Goal: Task Accomplishment & Management: Complete application form

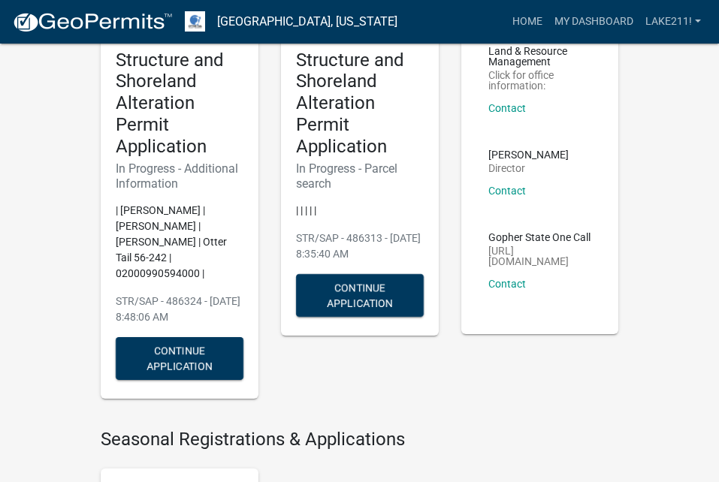
scroll to position [150, 0]
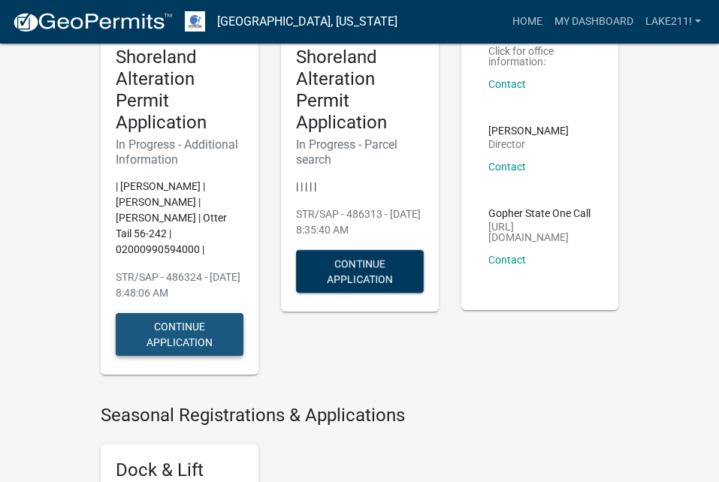
click at [190, 316] on button "Continue Application" at bounding box center [180, 334] width 128 height 43
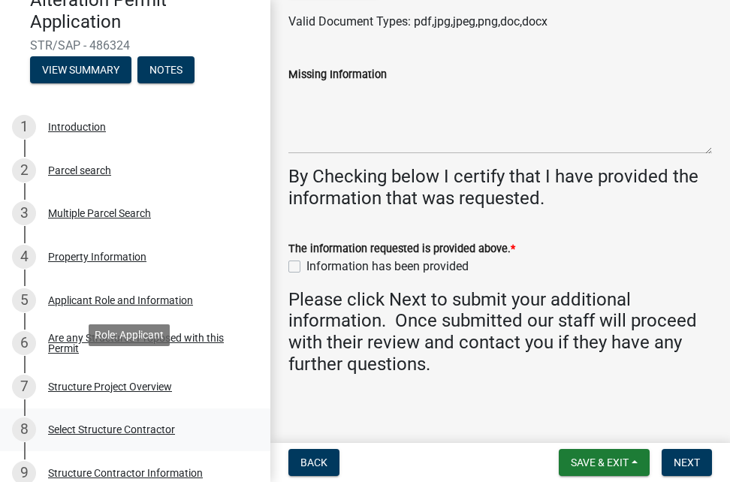
scroll to position [225, 0]
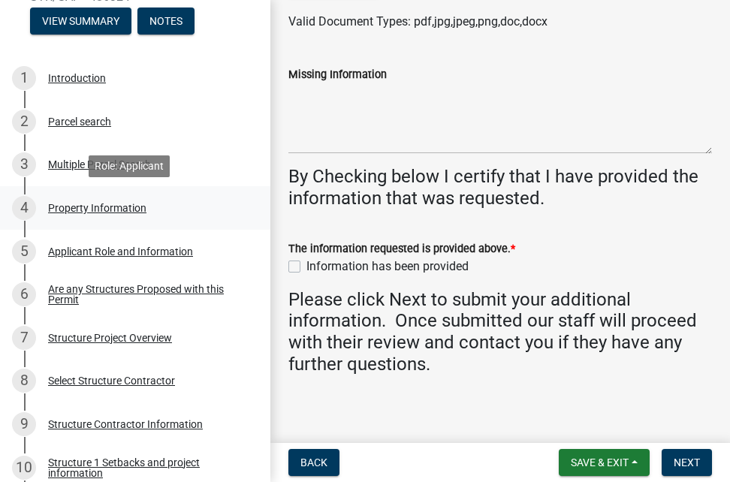
click at [88, 201] on div "4 Property Information" at bounding box center [129, 208] width 234 height 24
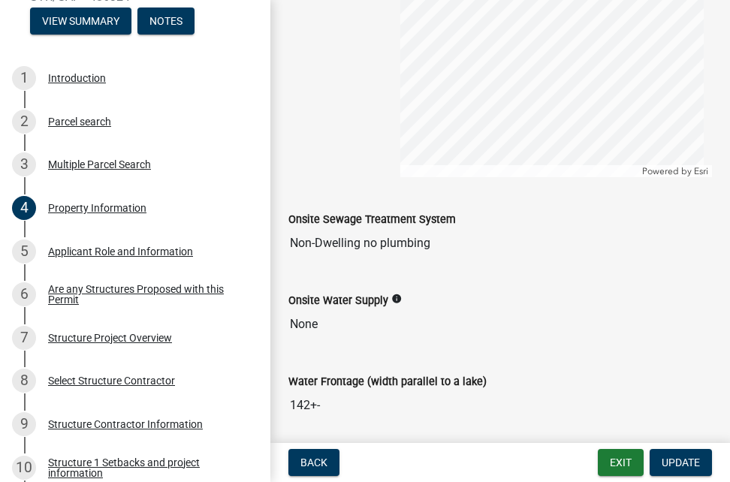
scroll to position [929, 0]
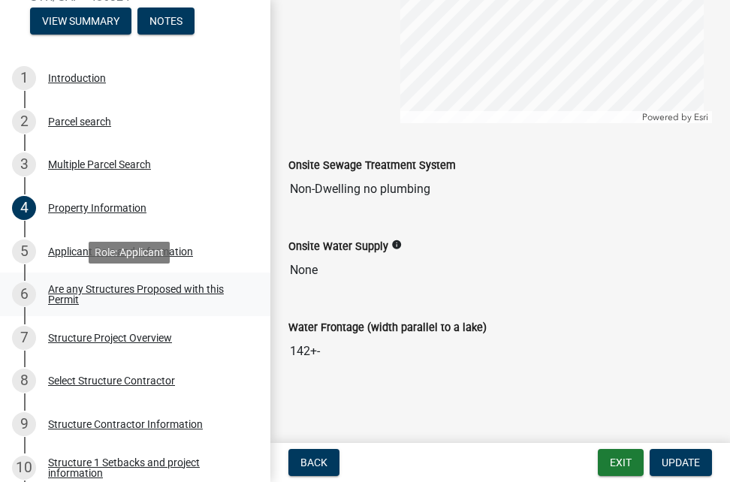
click at [109, 288] on div "Are any Structures Proposed with this Permit" at bounding box center [147, 294] width 198 height 21
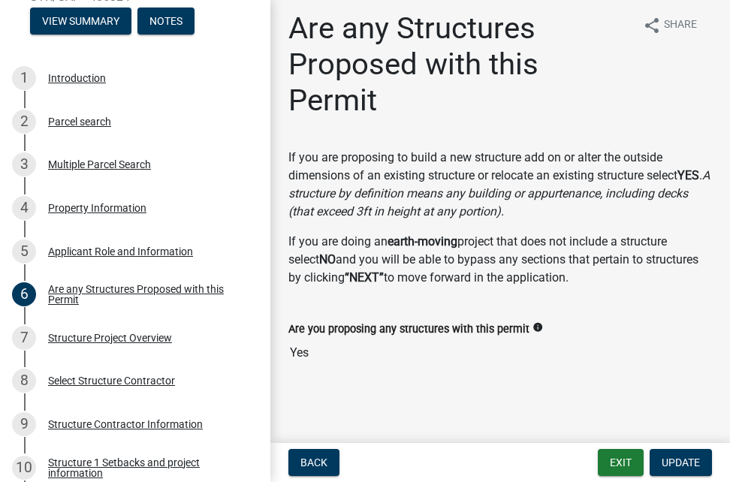
scroll to position [9, 0]
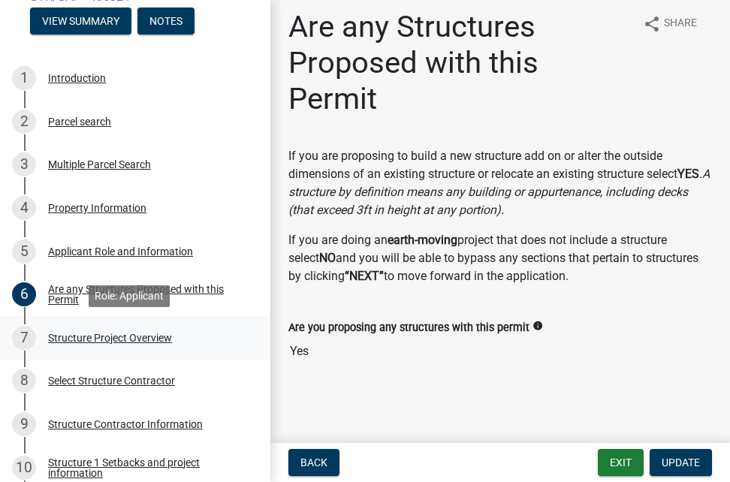
click at [101, 336] on div "Structure Project Overview" at bounding box center [110, 338] width 124 height 11
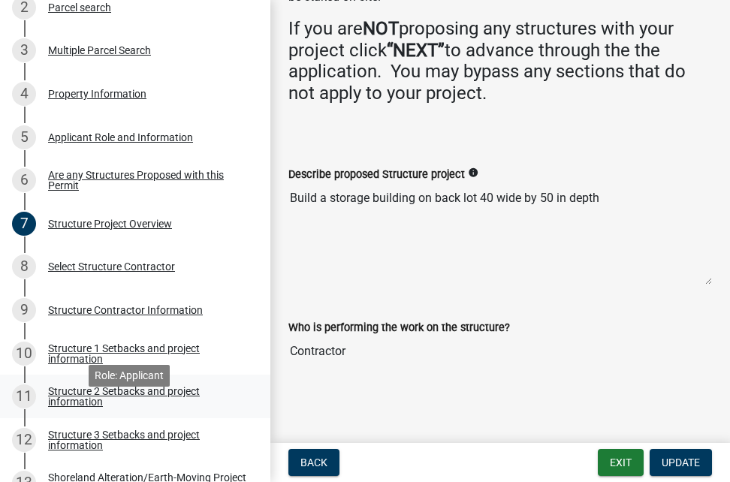
scroll to position [376, 0]
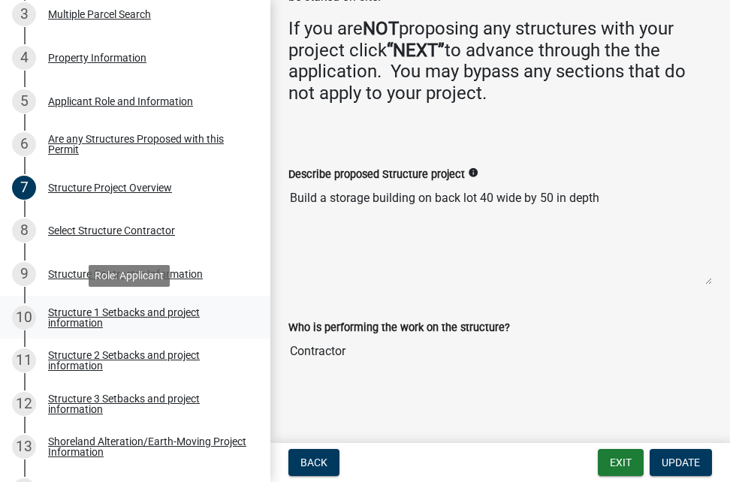
click at [136, 308] on div "Structure 1 Setbacks and project information" at bounding box center [147, 317] width 198 height 21
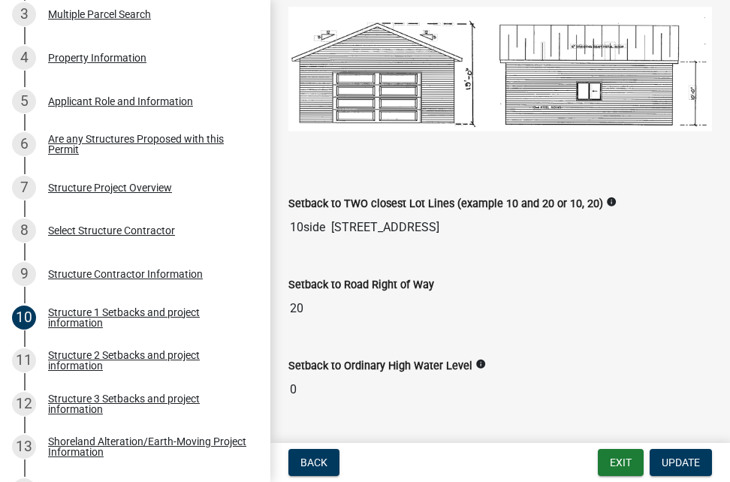
scroll to position [977, 0]
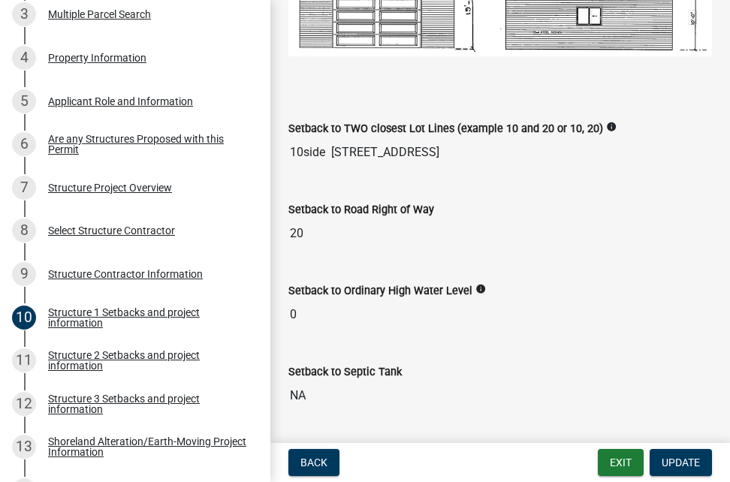
click at [315, 306] on input "0" at bounding box center [501, 315] width 424 height 30
click at [313, 307] on input "0" at bounding box center [501, 315] width 424 height 30
drag, startPoint x: 309, startPoint y: 307, endPoint x: 296, endPoint y: 313, distance: 14.1
click at [296, 311] on input "0" at bounding box center [501, 315] width 424 height 30
click at [294, 312] on input "0" at bounding box center [501, 315] width 424 height 30
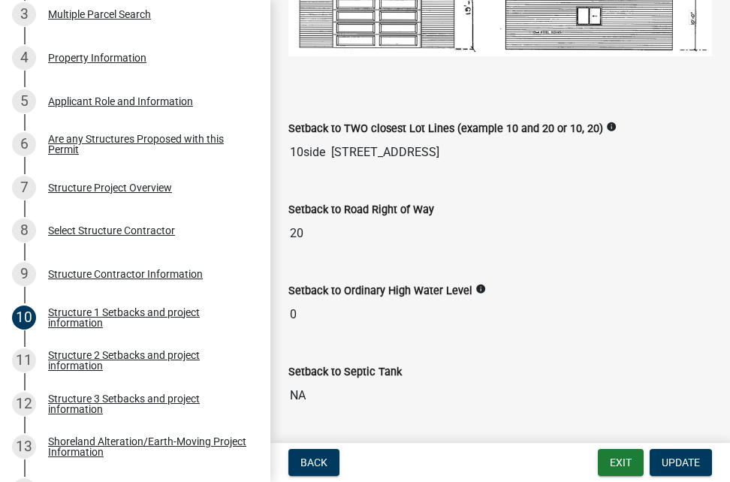
click at [294, 312] on input "0" at bounding box center [501, 315] width 424 height 30
drag, startPoint x: 294, startPoint y: 312, endPoint x: 338, endPoint y: 310, distance: 44.4
click at [338, 310] on input "0" at bounding box center [501, 315] width 424 height 30
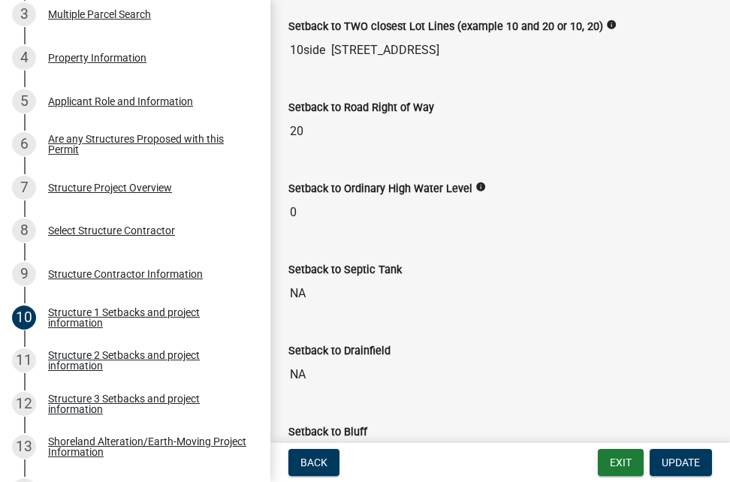
scroll to position [1052, 0]
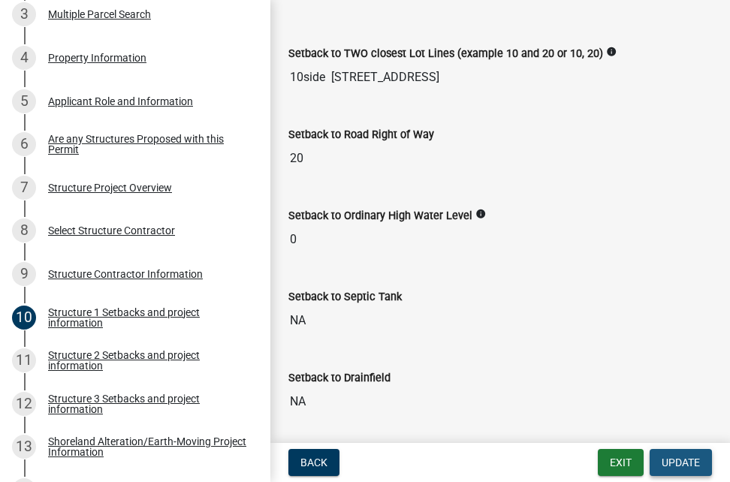
click at [688, 457] on span "Update" at bounding box center [681, 463] width 38 height 12
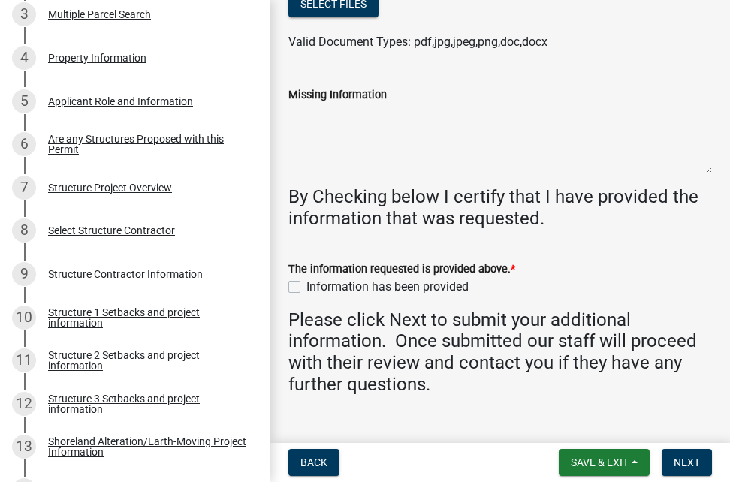
scroll to position [159, 0]
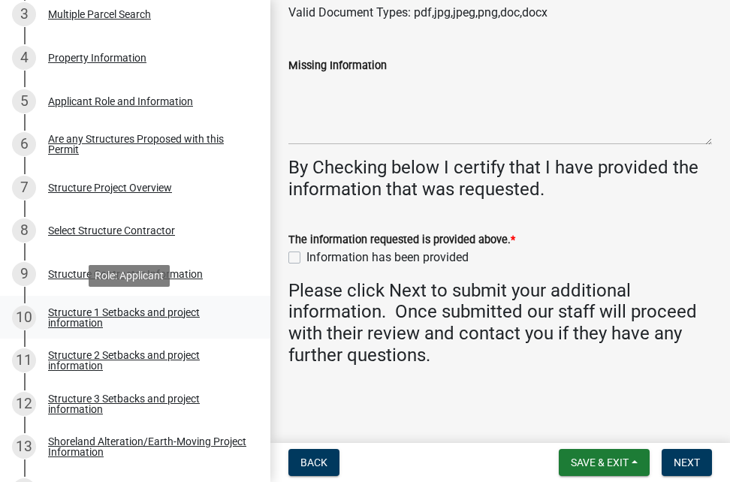
click at [119, 313] on div "Structure 1 Setbacks and project information" at bounding box center [147, 317] width 198 height 21
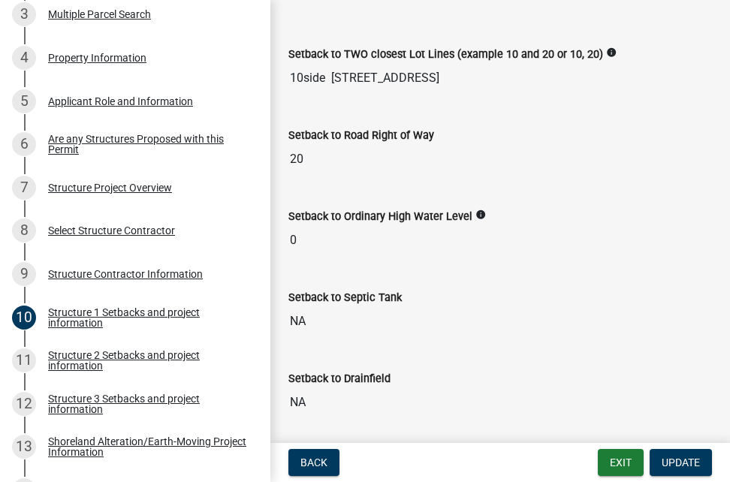
scroll to position [1052, 0]
click at [292, 234] on input "0" at bounding box center [501, 240] width 424 height 30
click at [312, 233] on input "0" at bounding box center [501, 240] width 424 height 30
click at [311, 233] on input "0" at bounding box center [501, 240] width 424 height 30
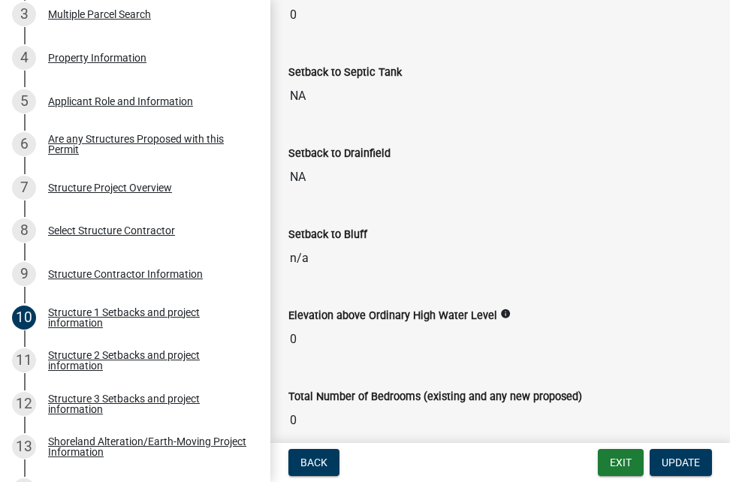
scroll to position [1277, 0]
click at [308, 340] on input "0" at bounding box center [501, 339] width 424 height 30
click at [298, 336] on input "0" at bounding box center [501, 339] width 424 height 30
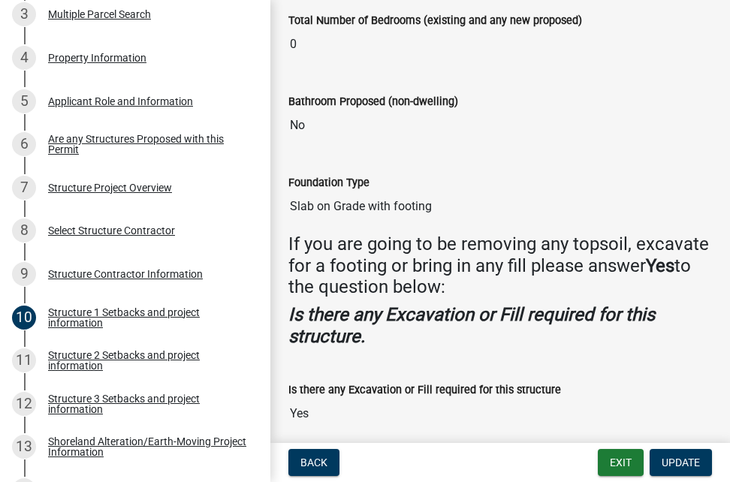
scroll to position [1712, 0]
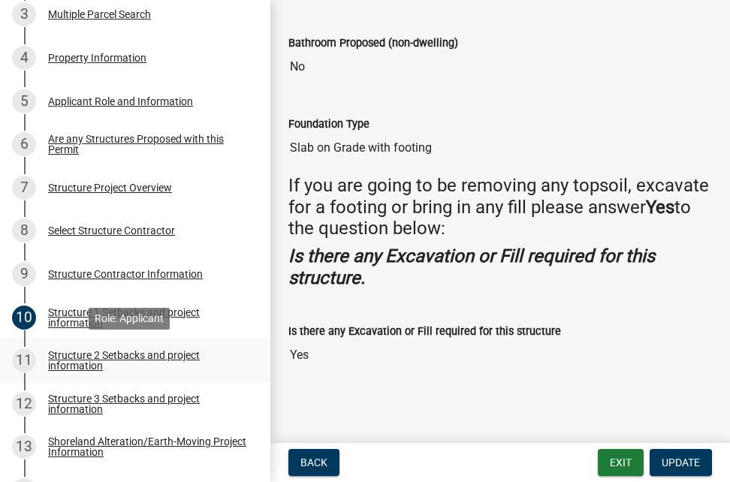
click at [119, 355] on div "Structure 2 Setbacks and project information" at bounding box center [147, 360] width 198 height 21
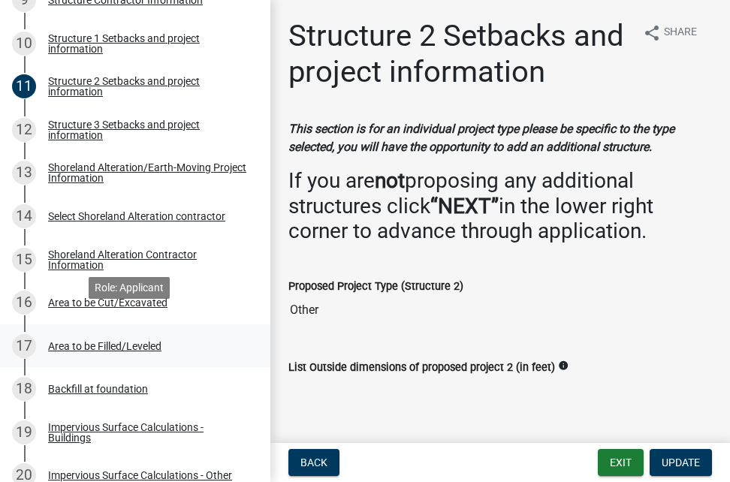
scroll to position [676, 0]
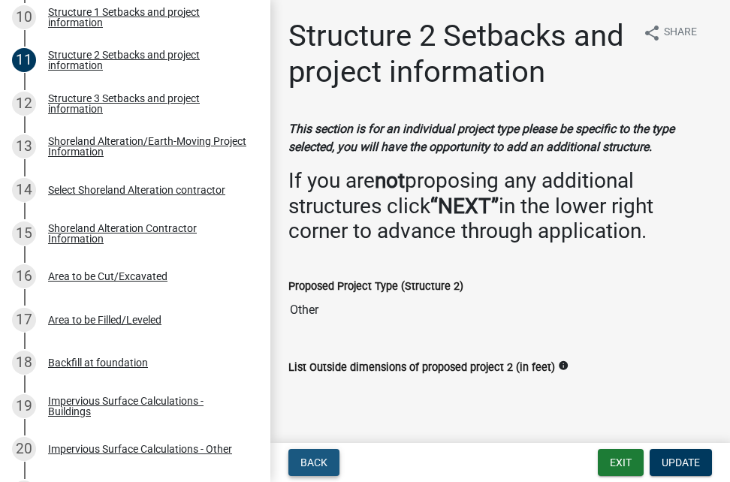
click at [321, 463] on span "Back" at bounding box center [314, 463] width 27 height 12
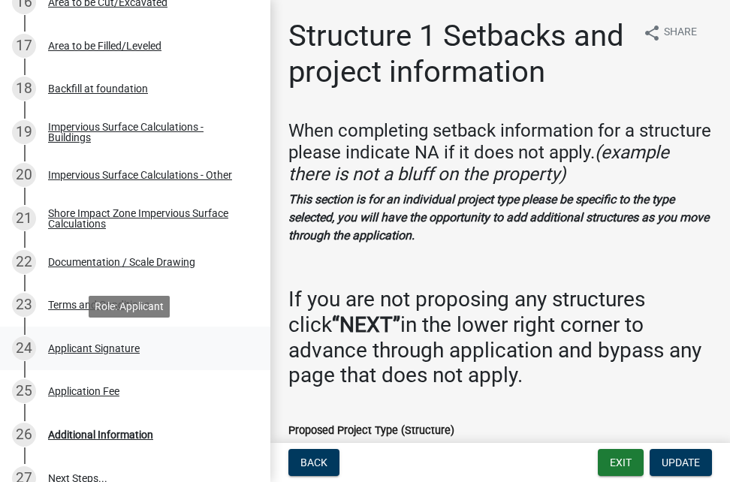
scroll to position [977, 0]
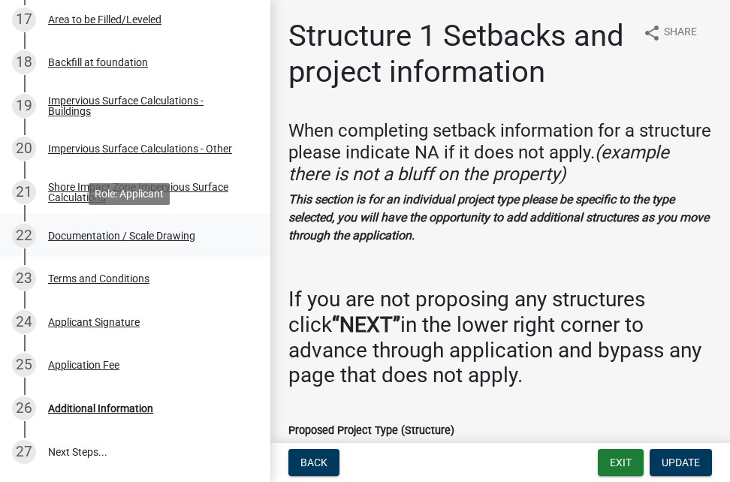
click at [99, 235] on div "Documentation / Scale Drawing" at bounding box center [121, 236] width 147 height 11
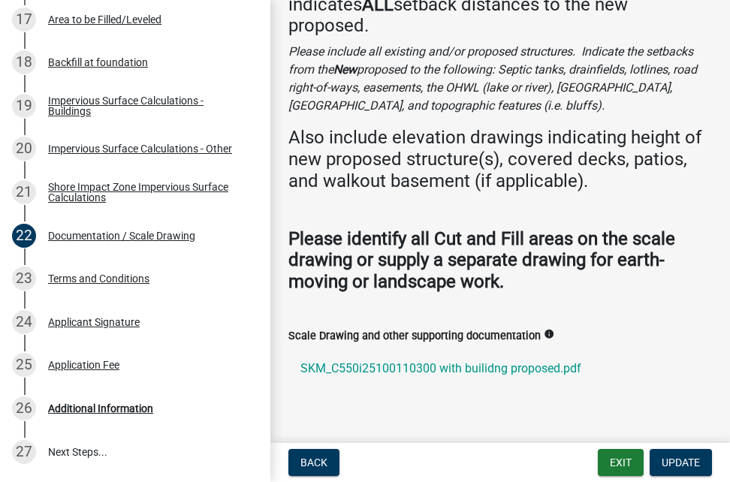
scroll to position [174, 0]
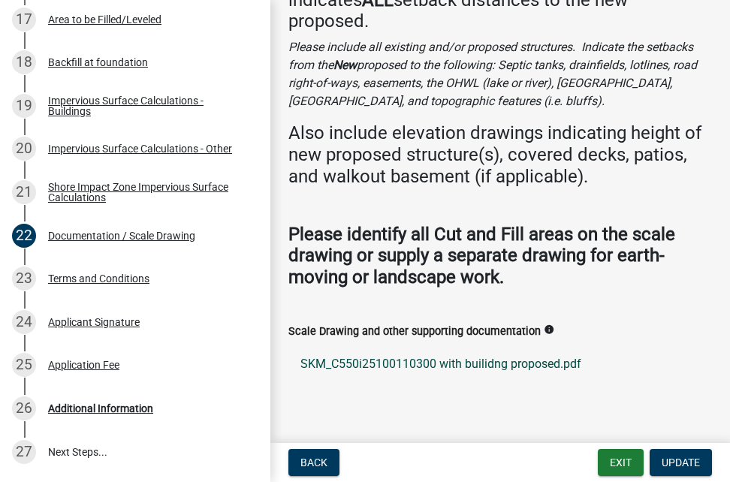
click at [650, 346] on link "SKM_C550i25100110300 with builidng proposed.pdf" at bounding box center [501, 364] width 424 height 36
click at [677, 465] on span "Update" at bounding box center [681, 463] width 38 height 12
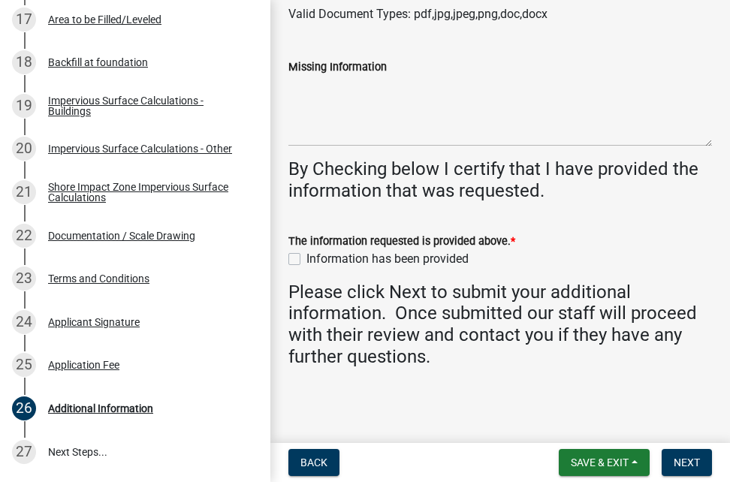
scroll to position [159, 0]
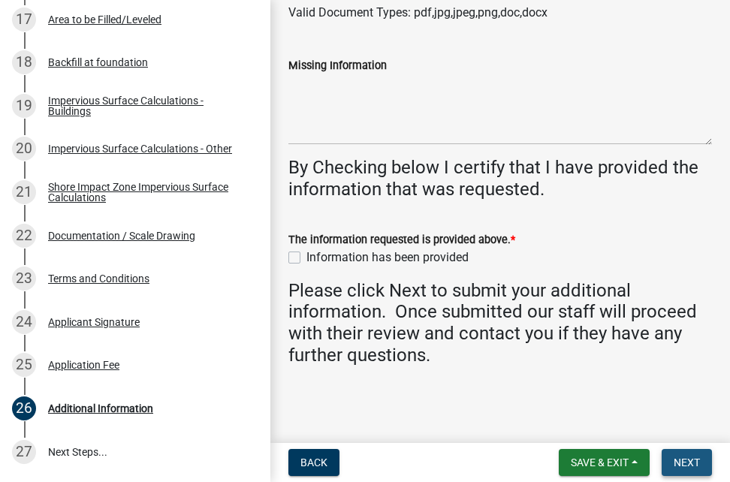
click at [682, 461] on span "Next" at bounding box center [687, 463] width 26 height 12
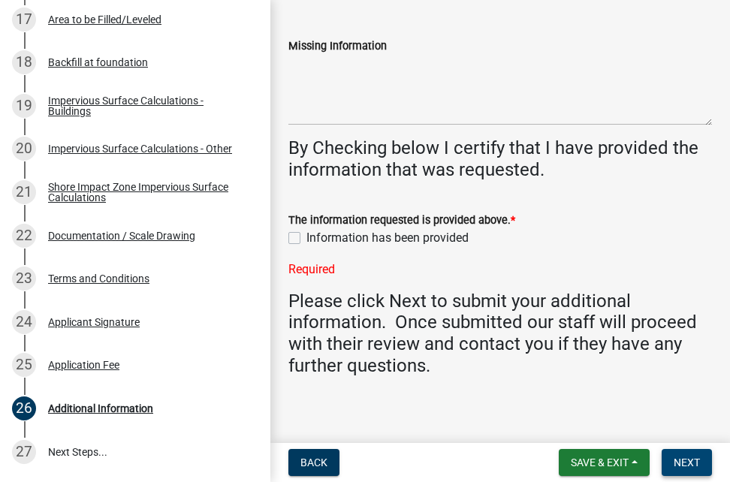
scroll to position [189, 0]
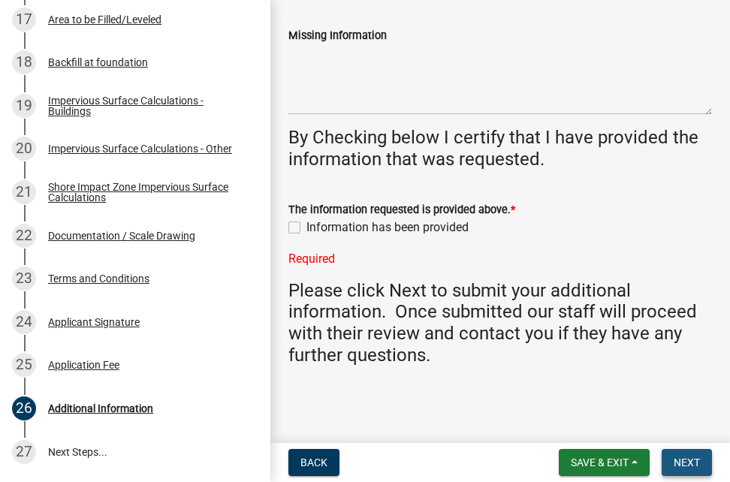
click at [699, 458] on span "Next" at bounding box center [687, 463] width 26 height 12
click at [693, 458] on span "Next" at bounding box center [687, 463] width 26 height 12
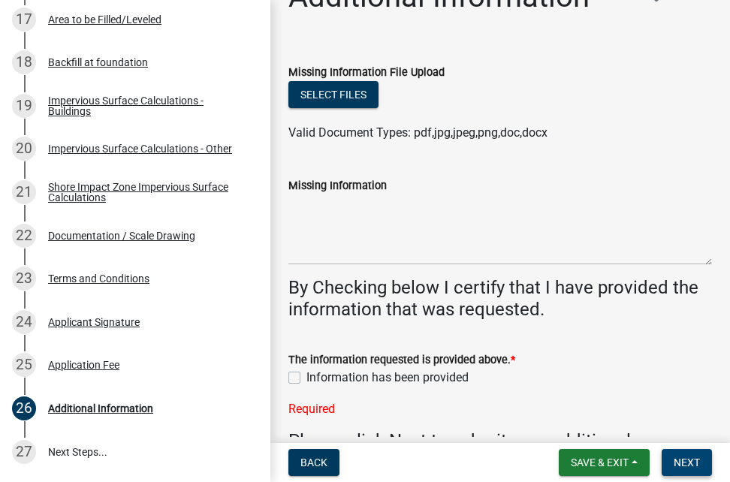
scroll to position [0, 0]
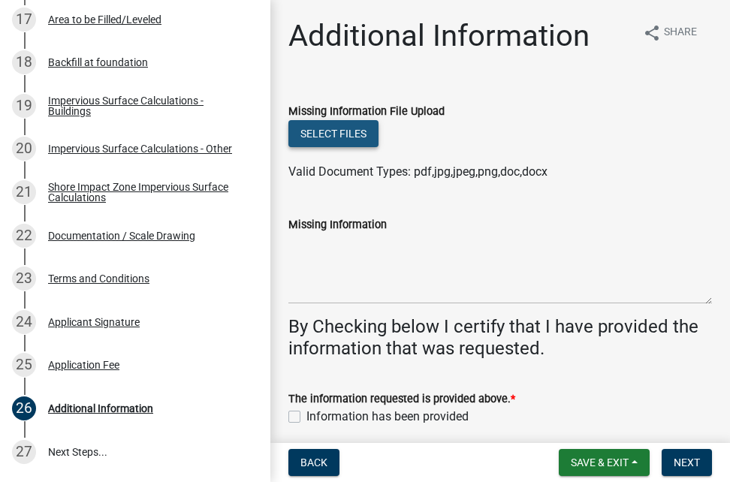
click at [346, 128] on button "Select files" at bounding box center [334, 133] width 90 height 27
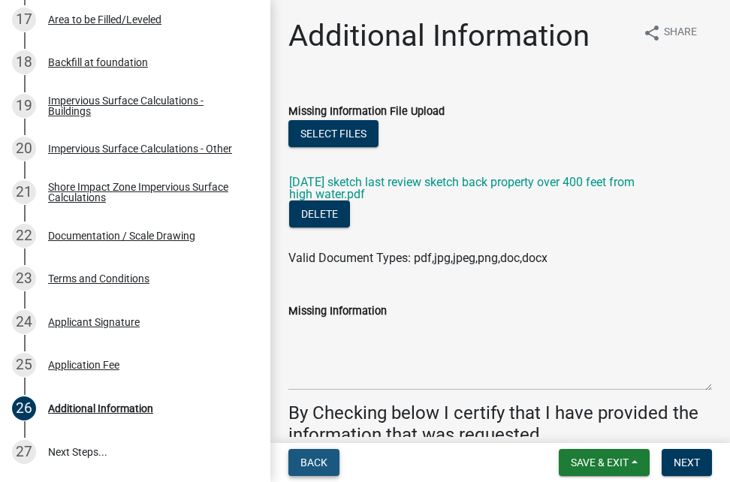
click at [310, 464] on span "Back" at bounding box center [314, 463] width 27 height 12
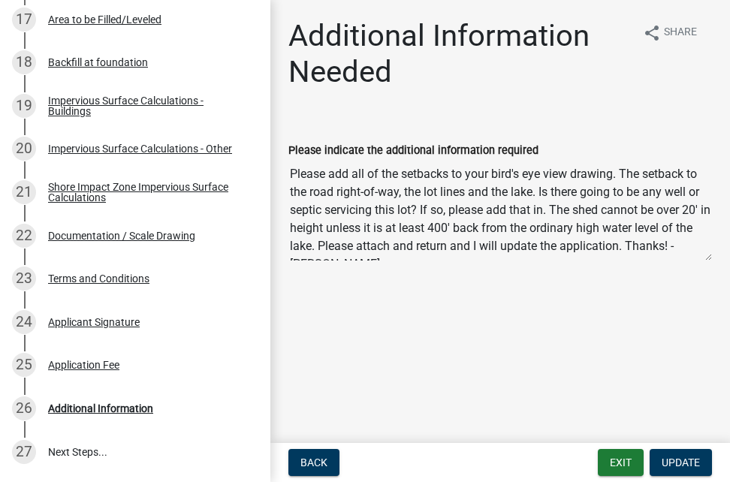
scroll to position [18, 0]
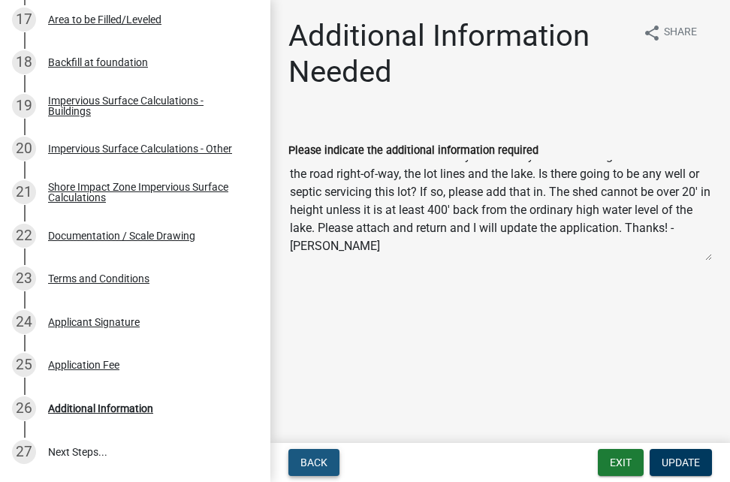
click at [316, 459] on span "Back" at bounding box center [314, 463] width 27 height 12
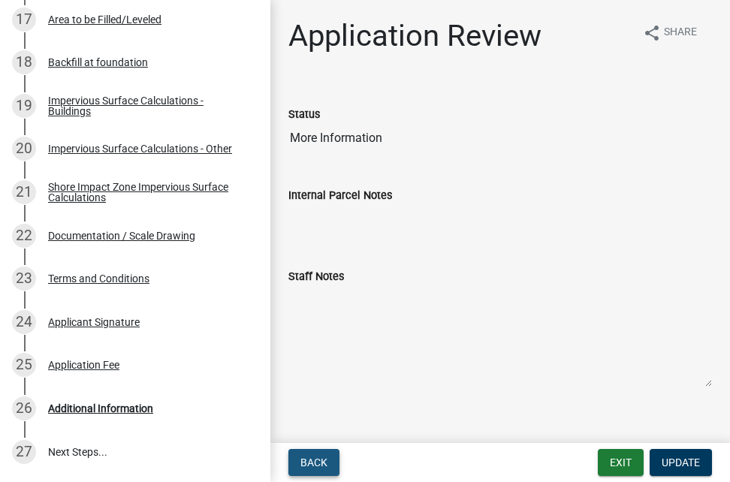
click at [316, 459] on span "Back" at bounding box center [314, 463] width 27 height 12
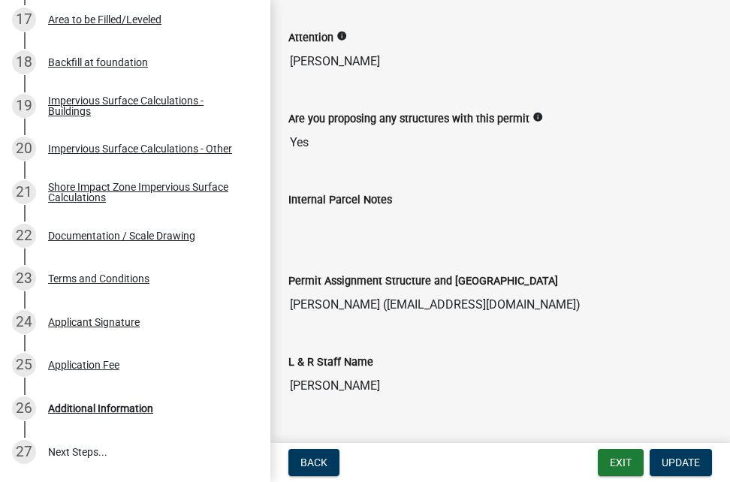
scroll to position [147, 0]
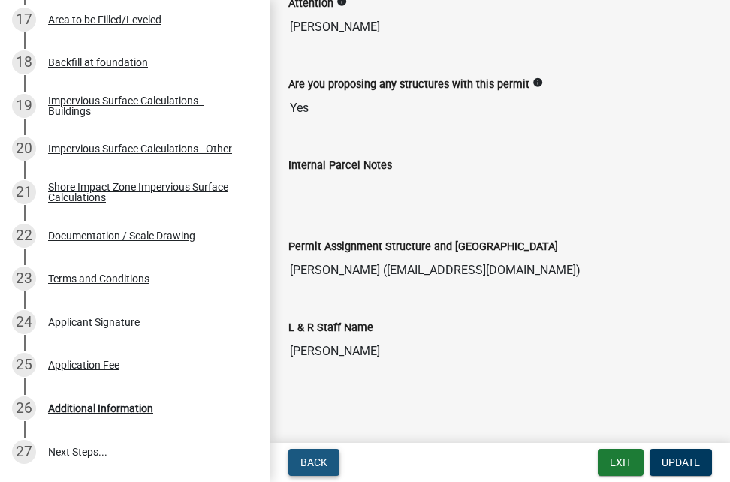
click at [317, 461] on span "Back" at bounding box center [314, 463] width 27 height 12
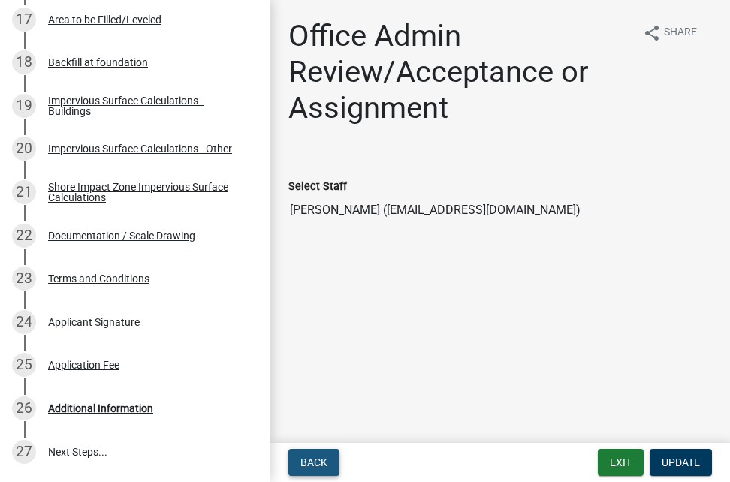
click at [328, 466] on span "Back" at bounding box center [314, 463] width 27 height 12
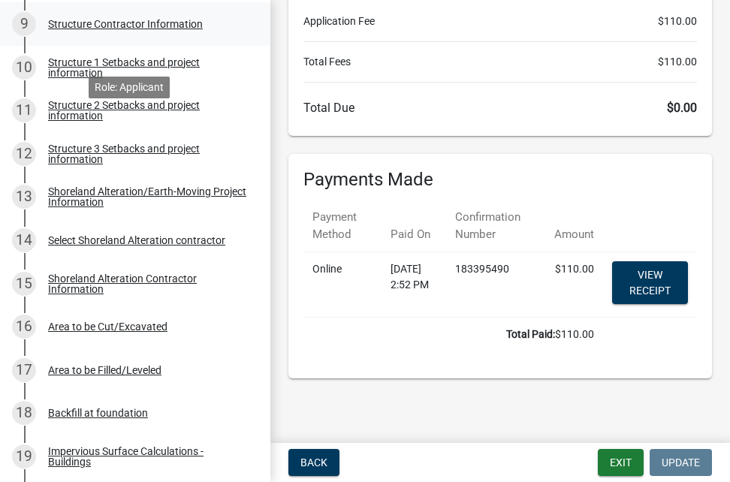
scroll to position [601, 0]
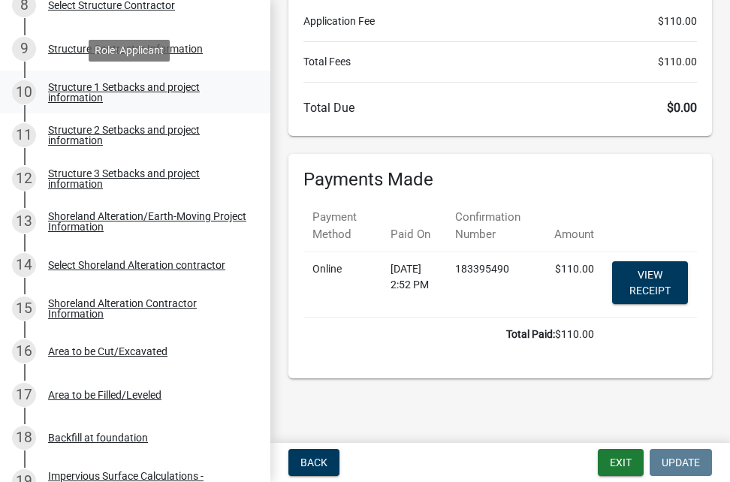
click at [95, 89] on div "Structure 1 Setbacks and project information" at bounding box center [147, 92] width 198 height 21
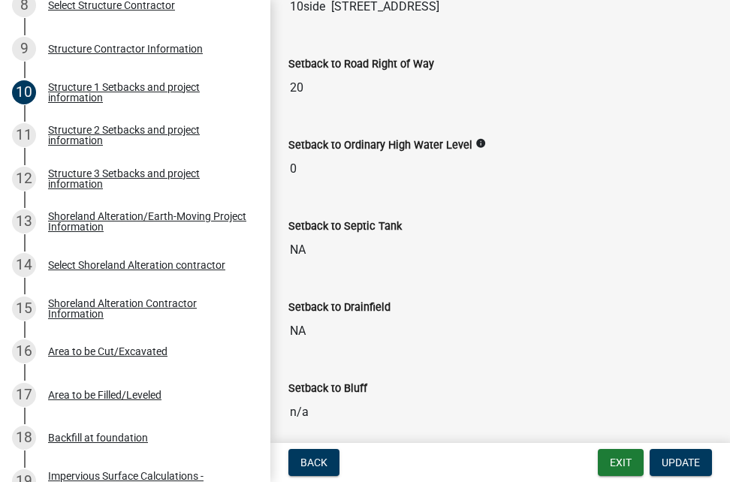
scroll to position [1127, 0]
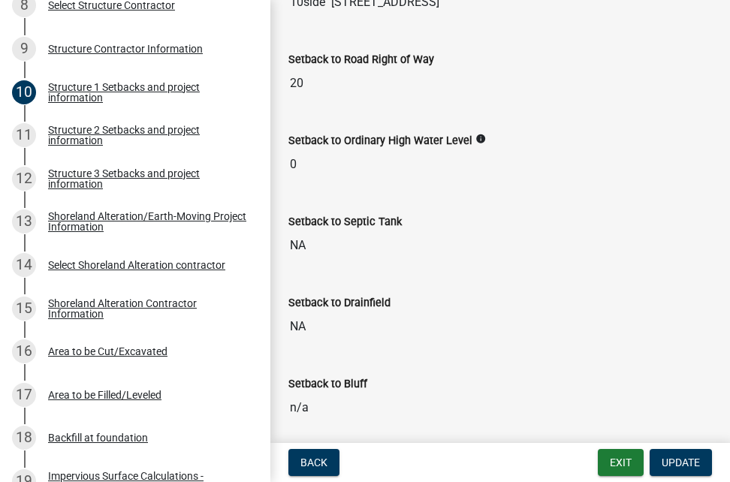
click at [486, 134] on icon "info" at bounding box center [481, 139] width 11 height 11
click at [525, 134] on div "Distance from [GEOGRAPHIC_DATA]" at bounding box center [596, 136] width 187 height 28
drag, startPoint x: 286, startPoint y: 159, endPoint x: 306, endPoint y: 160, distance: 19.6
click at [298, 159] on div "Setback to Ordinary High Water Level info 0" at bounding box center [500, 150] width 446 height 81
drag, startPoint x: 306, startPoint y: 160, endPoint x: 401, endPoint y: 176, distance: 96.7
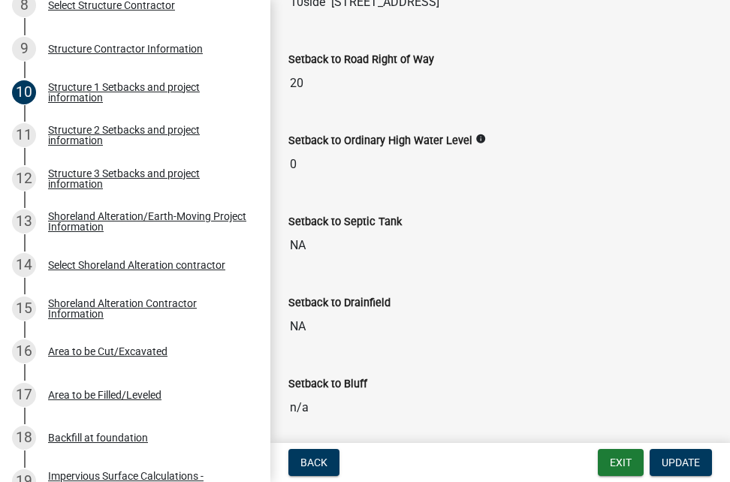
click at [401, 176] on input "0" at bounding box center [501, 165] width 424 height 30
drag, startPoint x: 305, startPoint y: 164, endPoint x: 309, endPoint y: 172, distance: 9.1
drag, startPoint x: 309, startPoint y: 172, endPoint x: 291, endPoint y: 197, distance: 30.7
click at [290, 197] on div "Setback to Septic Tank NA" at bounding box center [501, 226] width 424 height 69
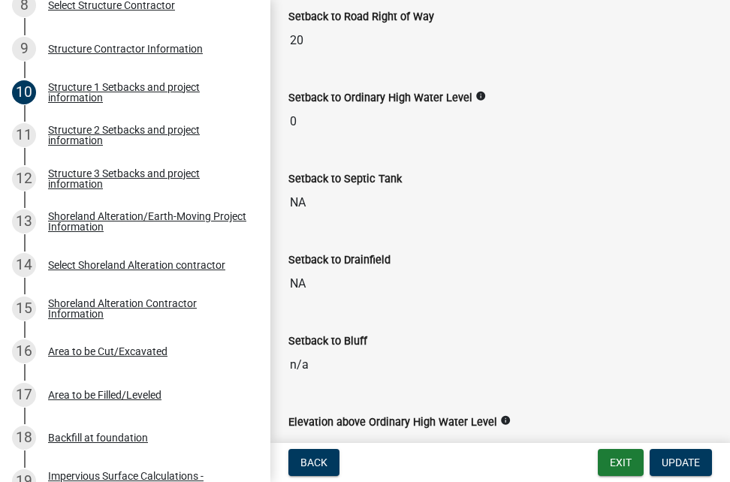
scroll to position [960, 0]
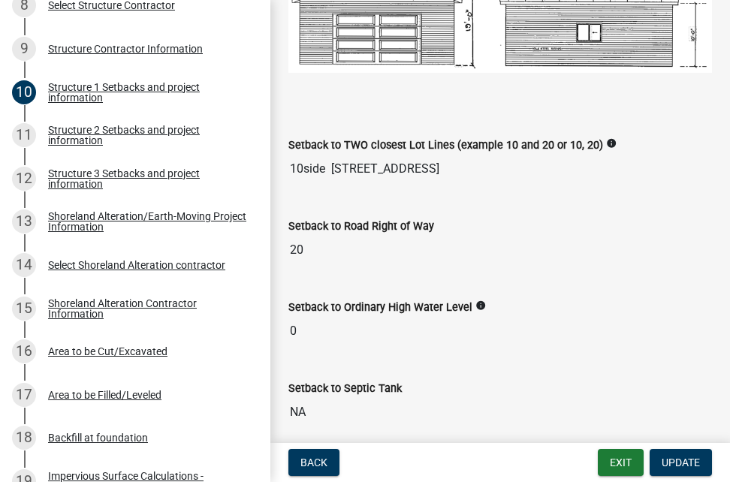
click at [300, 328] on input "0" at bounding box center [501, 331] width 424 height 30
click at [293, 324] on input "0" at bounding box center [501, 331] width 424 height 30
click at [291, 322] on input "0" at bounding box center [501, 331] width 424 height 30
drag, startPoint x: 291, startPoint y: 322, endPoint x: 307, endPoint y: 325, distance: 16.1
click at [307, 325] on input "0" at bounding box center [501, 331] width 424 height 30
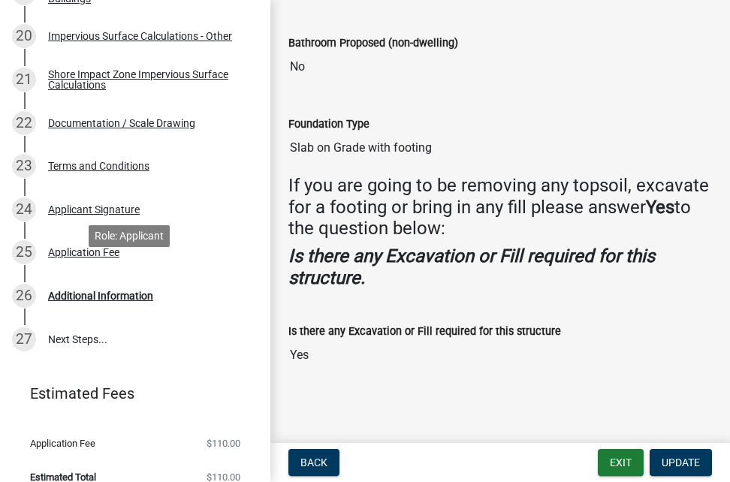
scroll to position [1108, 0]
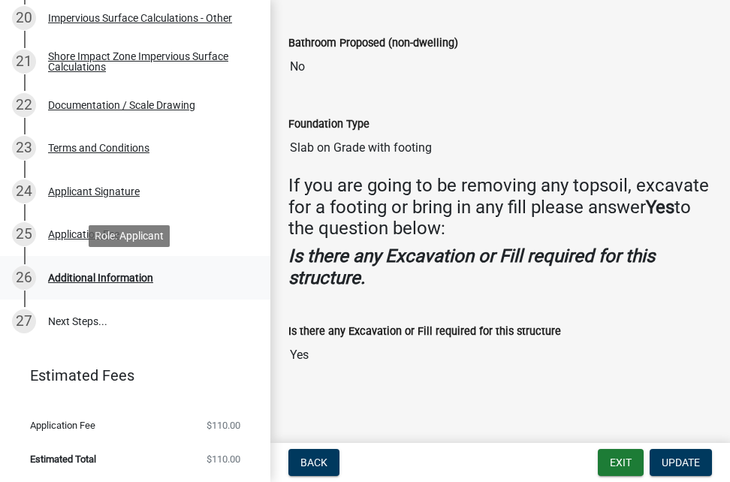
click at [96, 275] on div "Additional Information" at bounding box center [100, 278] width 105 height 11
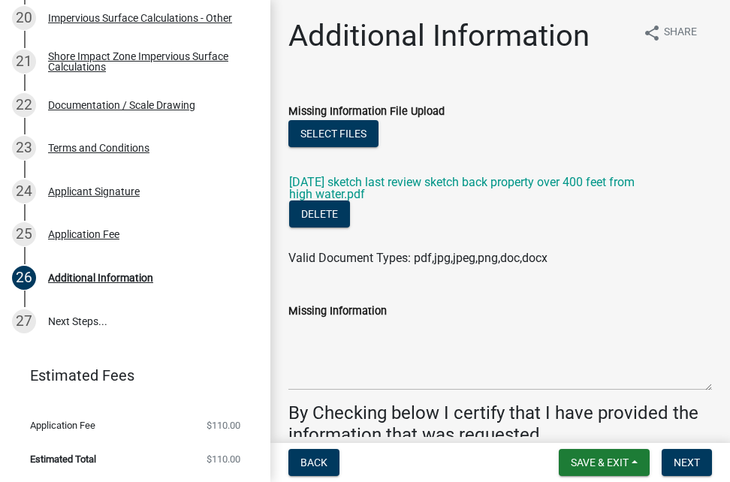
scroll to position [75, 0]
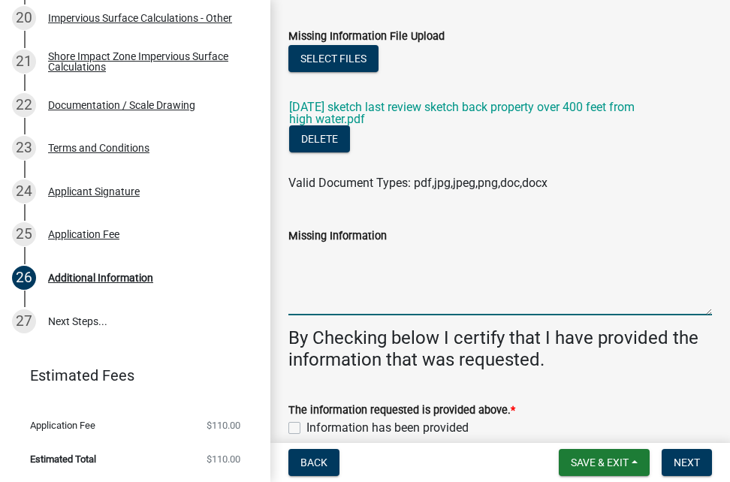
click at [334, 251] on textarea "Missing Information" at bounding box center [501, 280] width 424 height 71
click at [294, 255] on textarea "Structure is back by more than 400 feet from High water" at bounding box center [501, 280] width 424 height 71
click at [291, 252] on textarea "Structure is back by more than 400 feet from High water" at bounding box center [501, 280] width 424 height 71
click at [553, 256] on textarea "proposed structure is back by more than 400 feet from High water" at bounding box center [501, 280] width 424 height 71
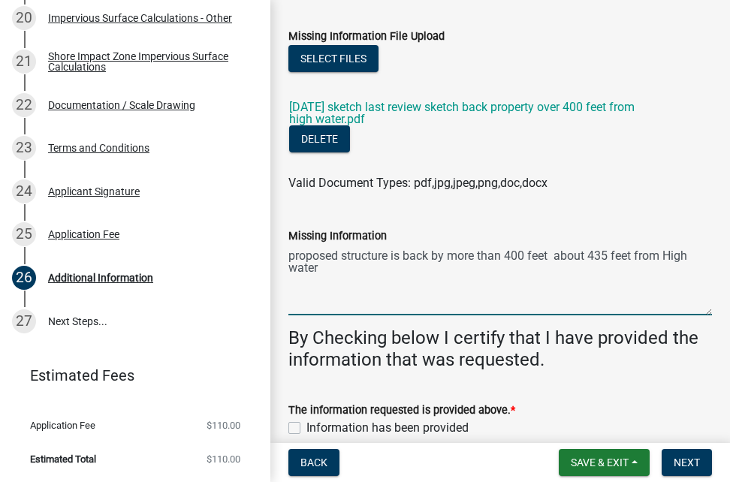
click at [548, 259] on textarea "proposed structure is back by more than 400 feet about 435 feet from High water" at bounding box center [501, 280] width 424 height 71
drag, startPoint x: 547, startPoint y: 258, endPoint x: 564, endPoint y: 253, distance: 17.9
click at [588, 292] on textarea "proposed structure is back by more than 400 feet about 435 feet from High water" at bounding box center [501, 280] width 424 height 71
click at [365, 258] on textarea "proposed structure is back by more than 400 feet about 435 feet from High water…" at bounding box center [501, 280] width 424 height 71
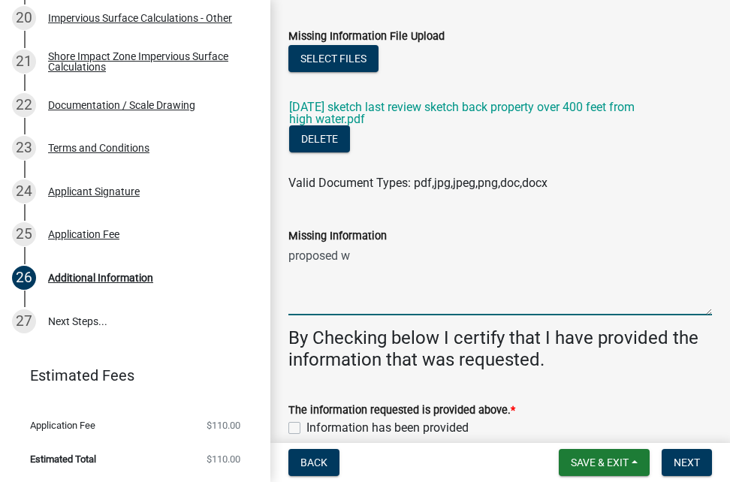
drag, startPoint x: 365, startPoint y: 258, endPoint x: 395, endPoint y: 283, distance: 39.4
click at [395, 283] on textarea "proposed w" at bounding box center [501, 280] width 424 height 71
type textarea "proposed well"
drag, startPoint x: 381, startPoint y: 253, endPoint x: 266, endPoint y: 255, distance: 115.0
click at [266, 255] on div "Structure and Shoreland Alteration Permit Application STR/SAP - 486324 View Sum…" at bounding box center [365, 241] width 730 height 482
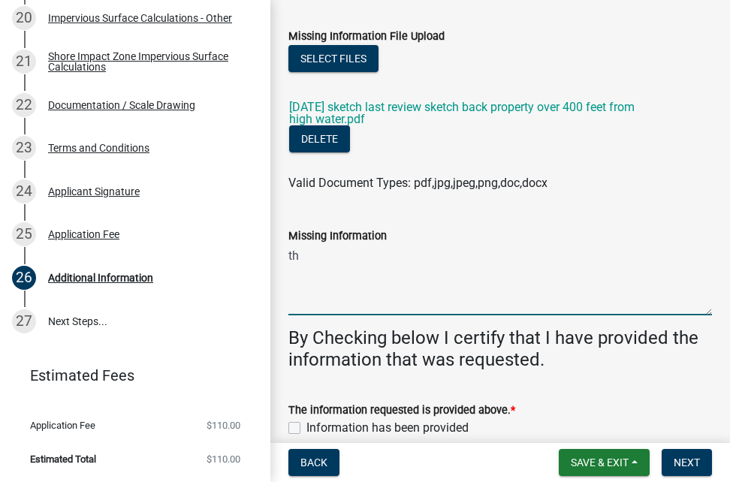
type textarea "t"
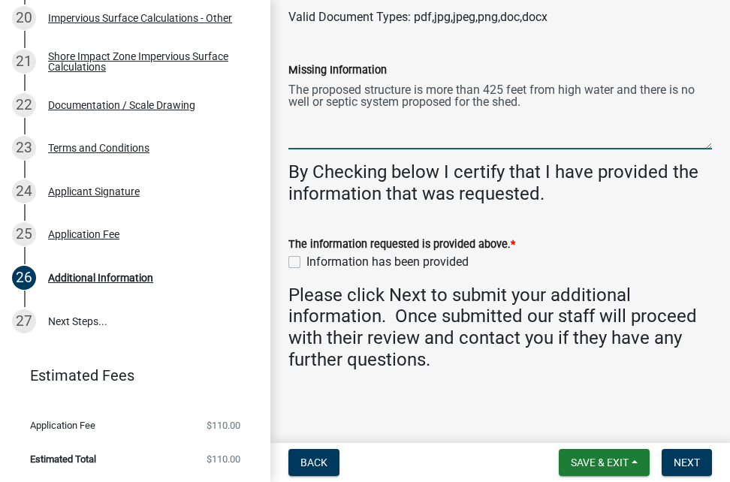
scroll to position [246, 0]
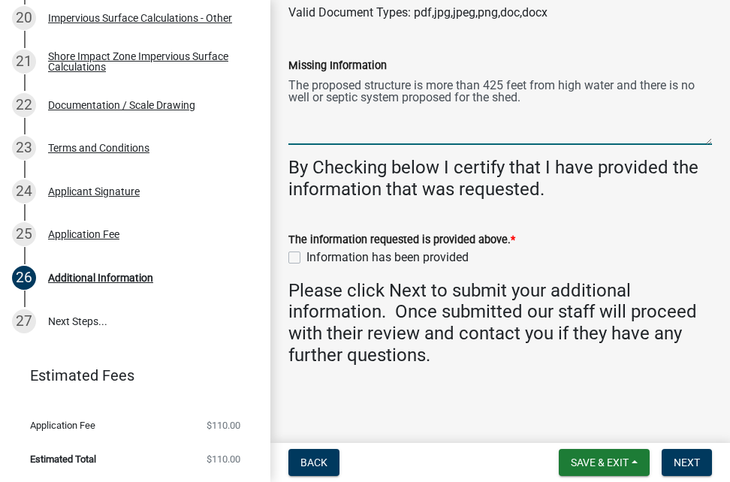
type textarea "The proposed structure is more than 425 feet from high water and there is no we…"
click at [307, 256] on label "Information has been provided" at bounding box center [388, 258] width 162 height 18
click at [307, 256] on input "Information has been provided" at bounding box center [312, 254] width 10 height 10
checkbox input "true"
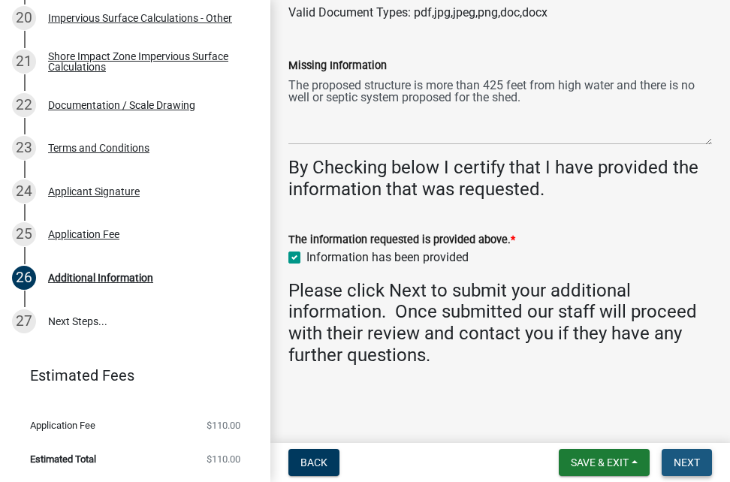
click at [691, 460] on span "Next" at bounding box center [687, 463] width 26 height 12
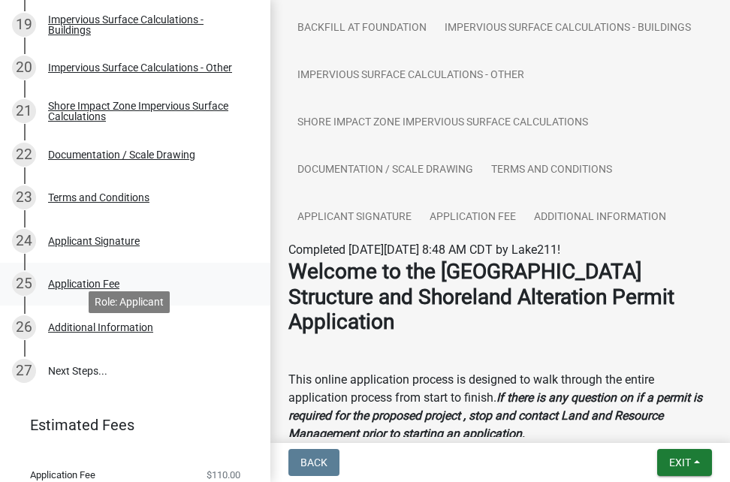
scroll to position [1032, 0]
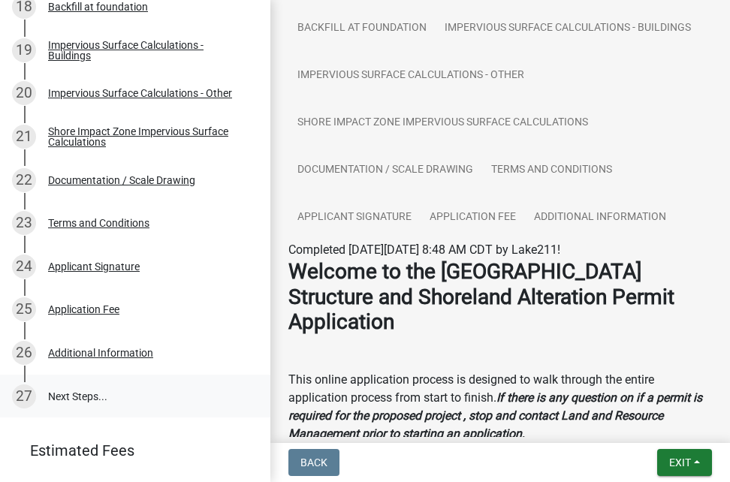
click at [83, 394] on link "27 Next Steps..." at bounding box center [135, 397] width 271 height 44
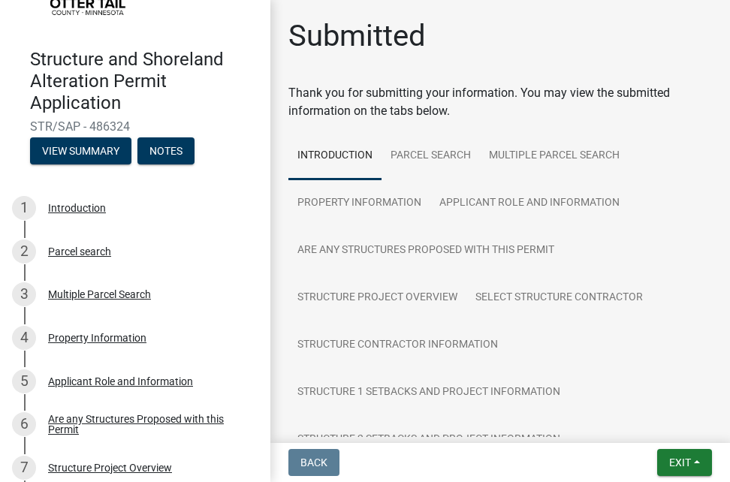
scroll to position [0, 0]
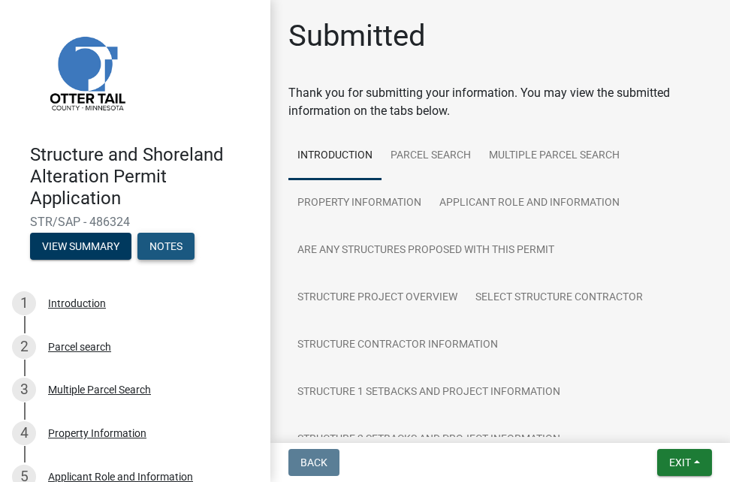
click at [192, 247] on button "Notes" at bounding box center [166, 246] width 57 height 27
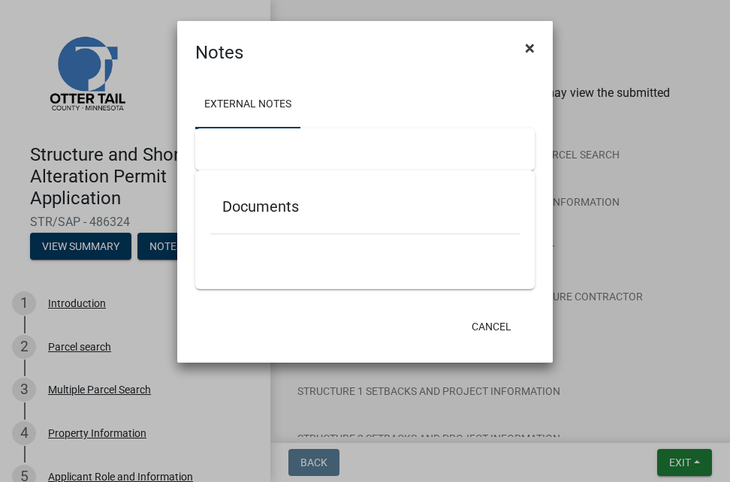
click at [528, 46] on span "×" at bounding box center [530, 48] width 10 height 21
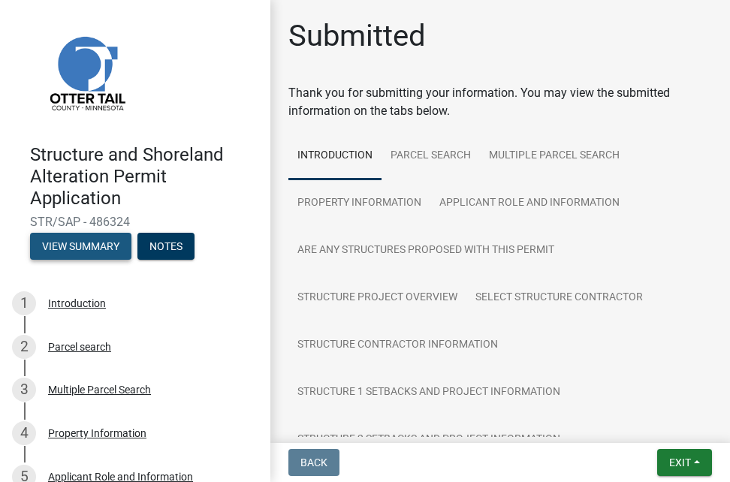
click at [95, 243] on button "View Summary" at bounding box center [80, 246] width 101 height 27
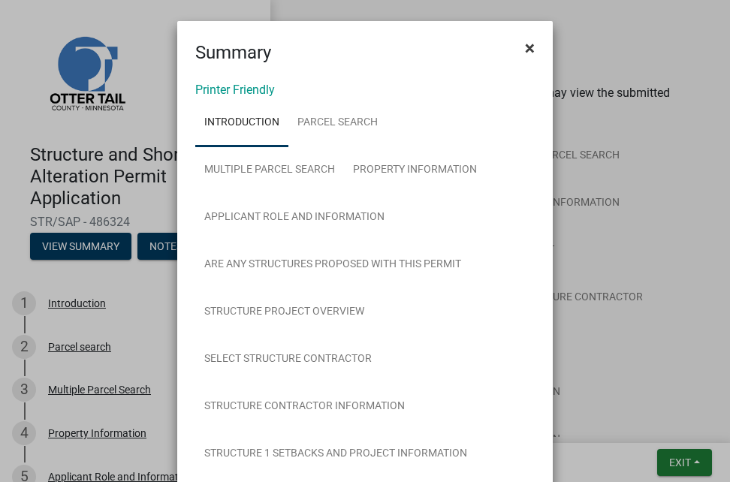
click at [525, 47] on span "×" at bounding box center [530, 48] width 10 height 21
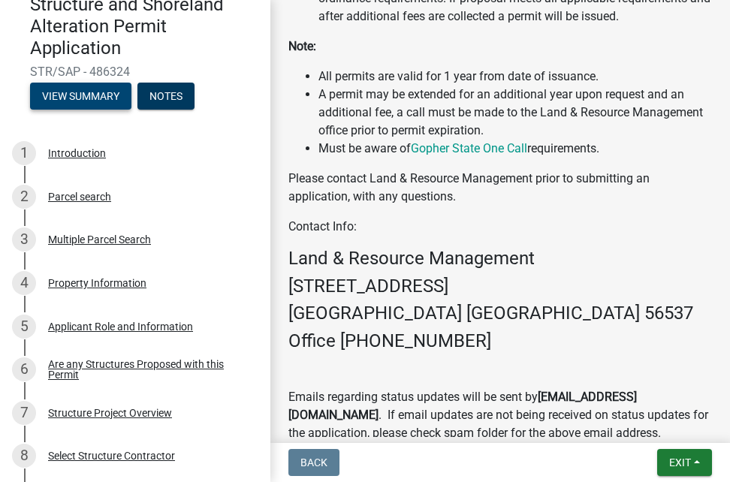
scroll to position [1748, 0]
